Goal: Task Accomplishment & Management: Use online tool/utility

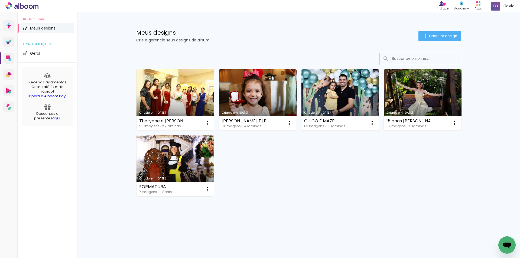
click at [341, 89] on link "Criado em [DATE]" at bounding box center [340, 99] width 78 height 61
click at [362, 86] on link "Criado em [DATE]" at bounding box center [340, 99] width 78 height 61
click at [343, 88] on link "Criado em [DATE]" at bounding box center [340, 99] width 78 height 61
